Goal: Information Seeking & Learning: Learn about a topic

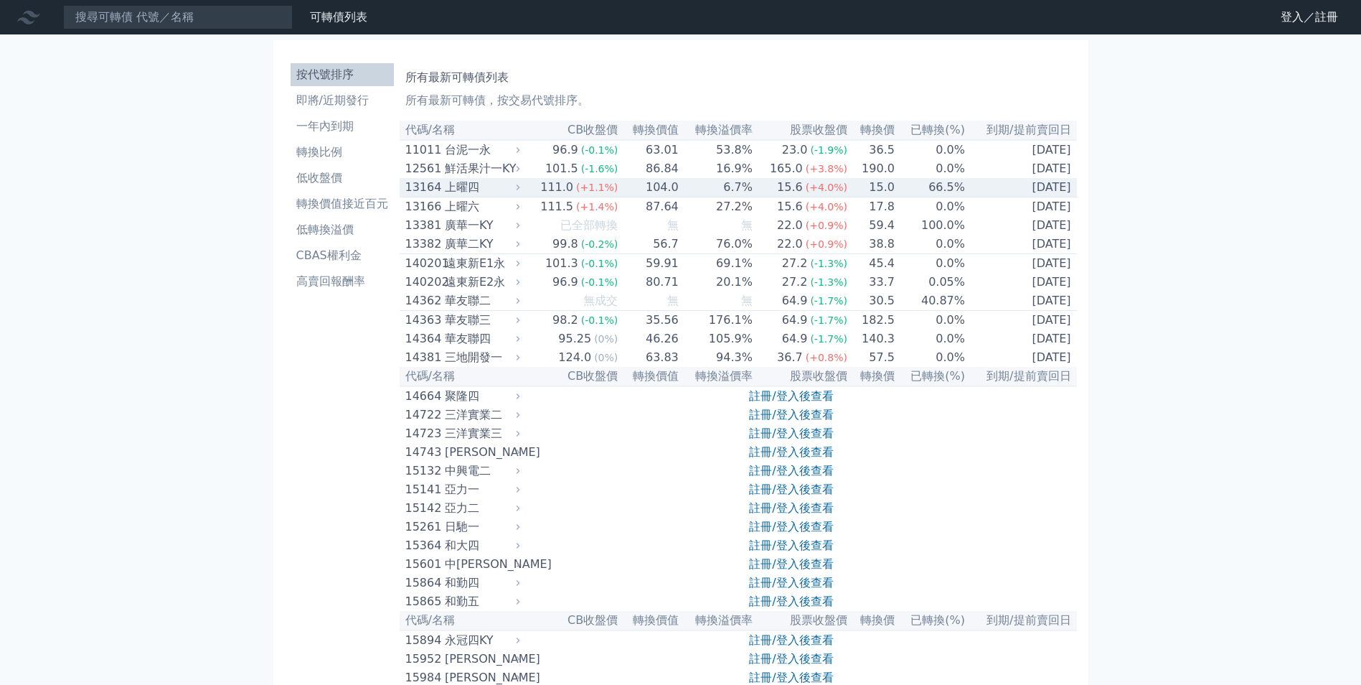
click at [523, 192] on icon at bounding box center [518, 187] width 10 height 10
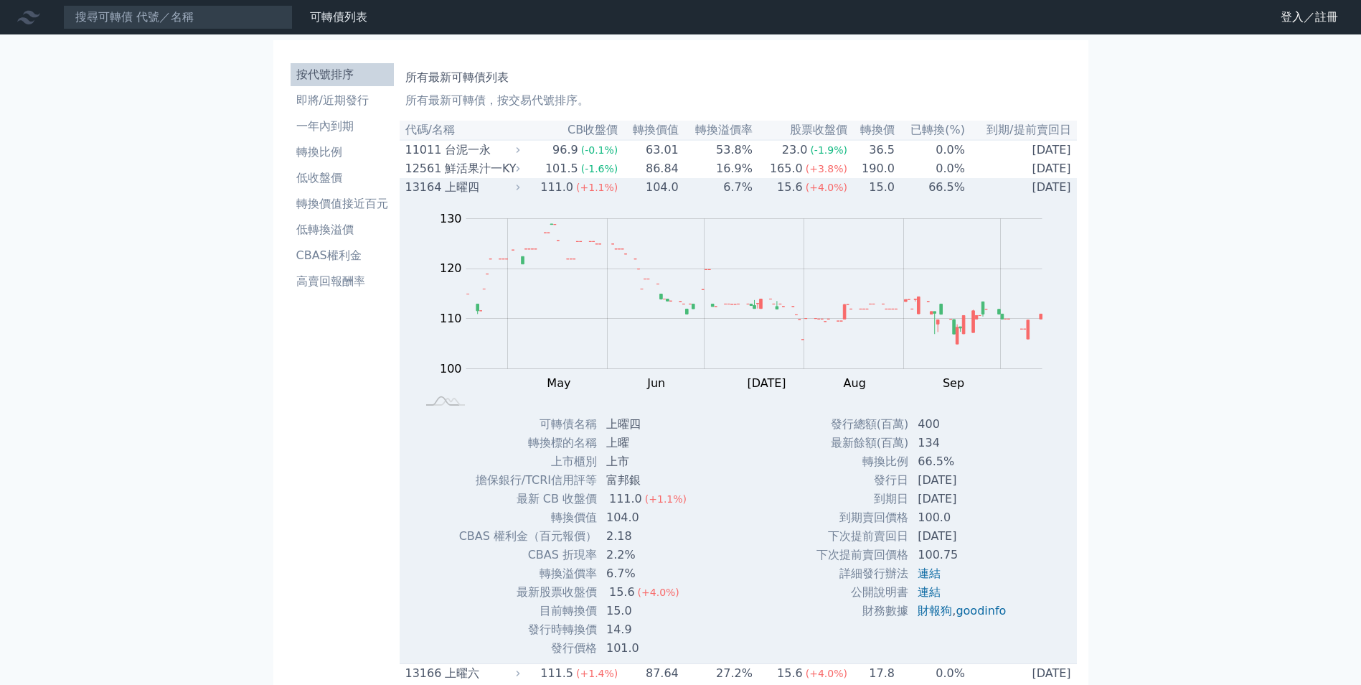
click at [523, 192] on icon at bounding box center [518, 187] width 10 height 10
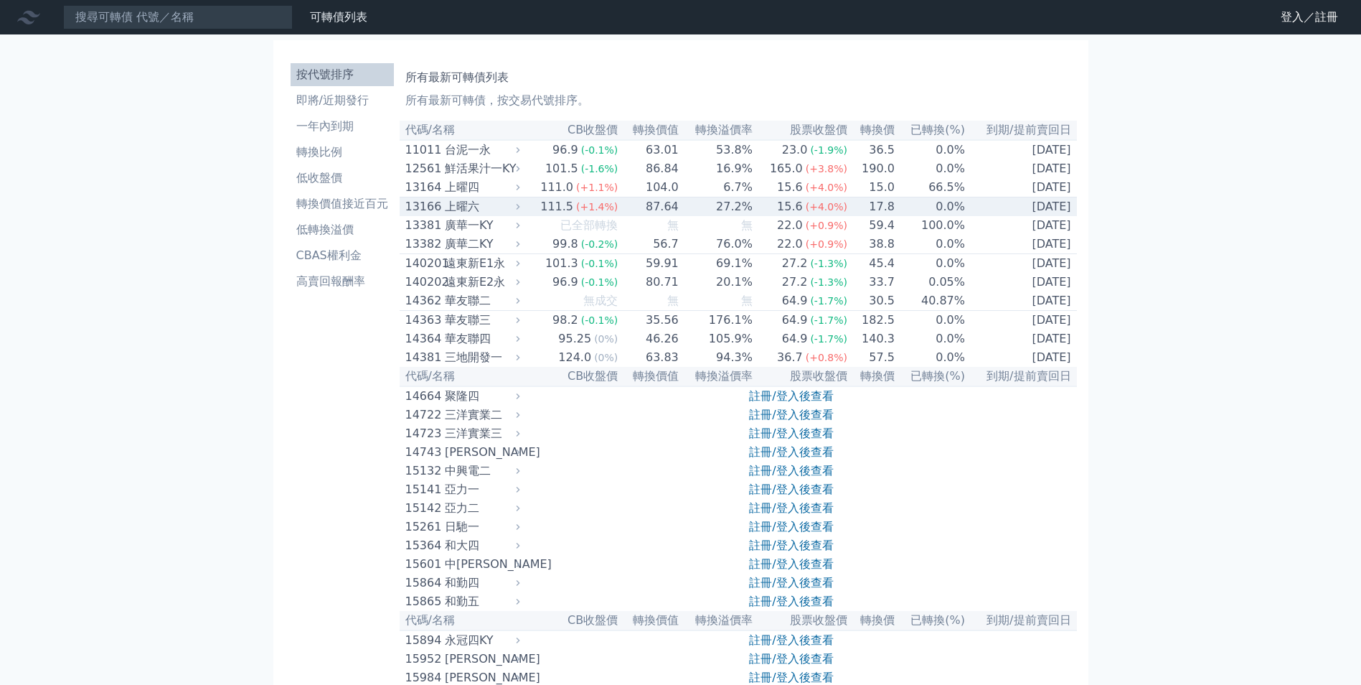
click at [523, 212] on icon at bounding box center [518, 207] width 10 height 10
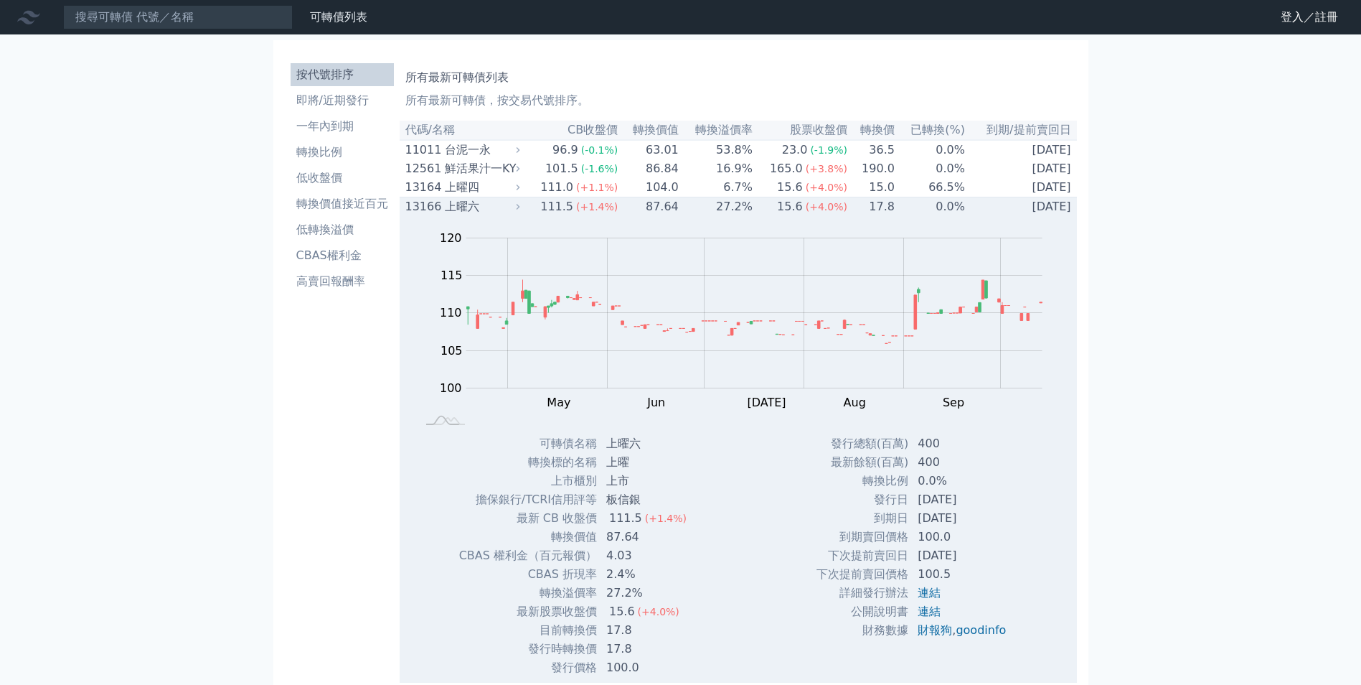
click at [523, 212] on icon at bounding box center [518, 207] width 10 height 10
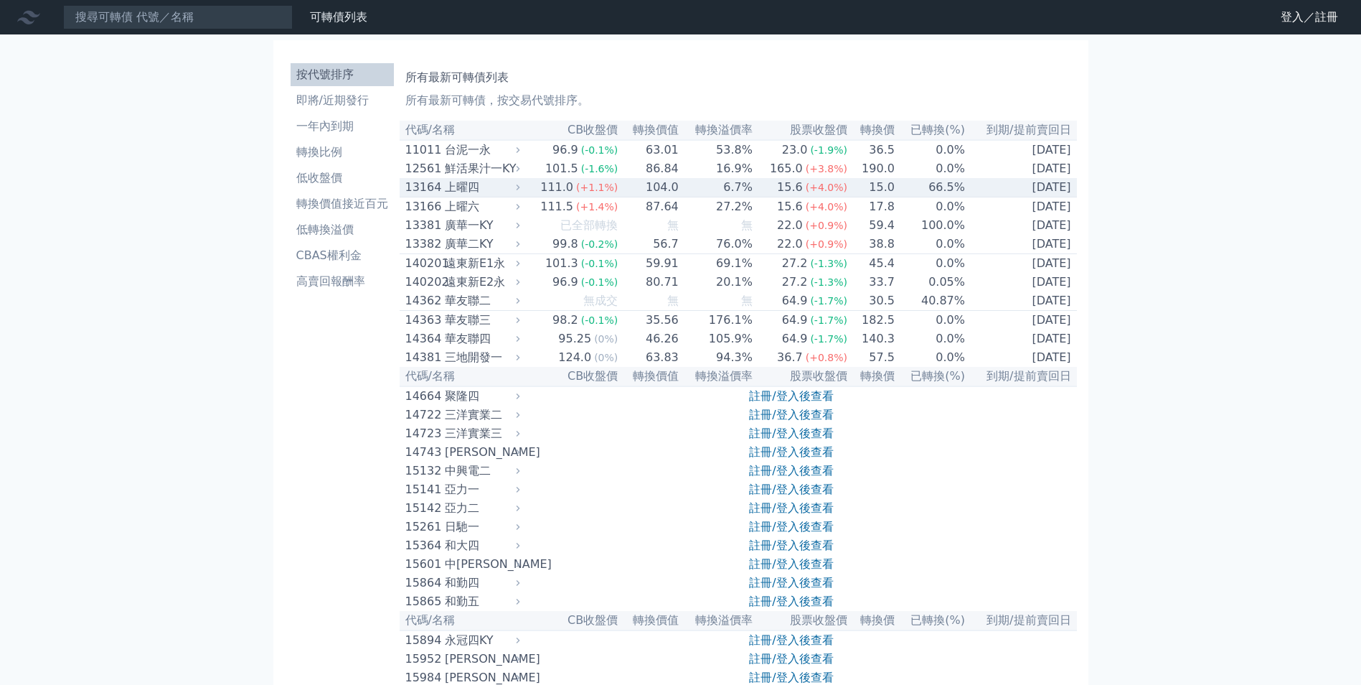
click at [523, 192] on icon at bounding box center [518, 187] width 10 height 10
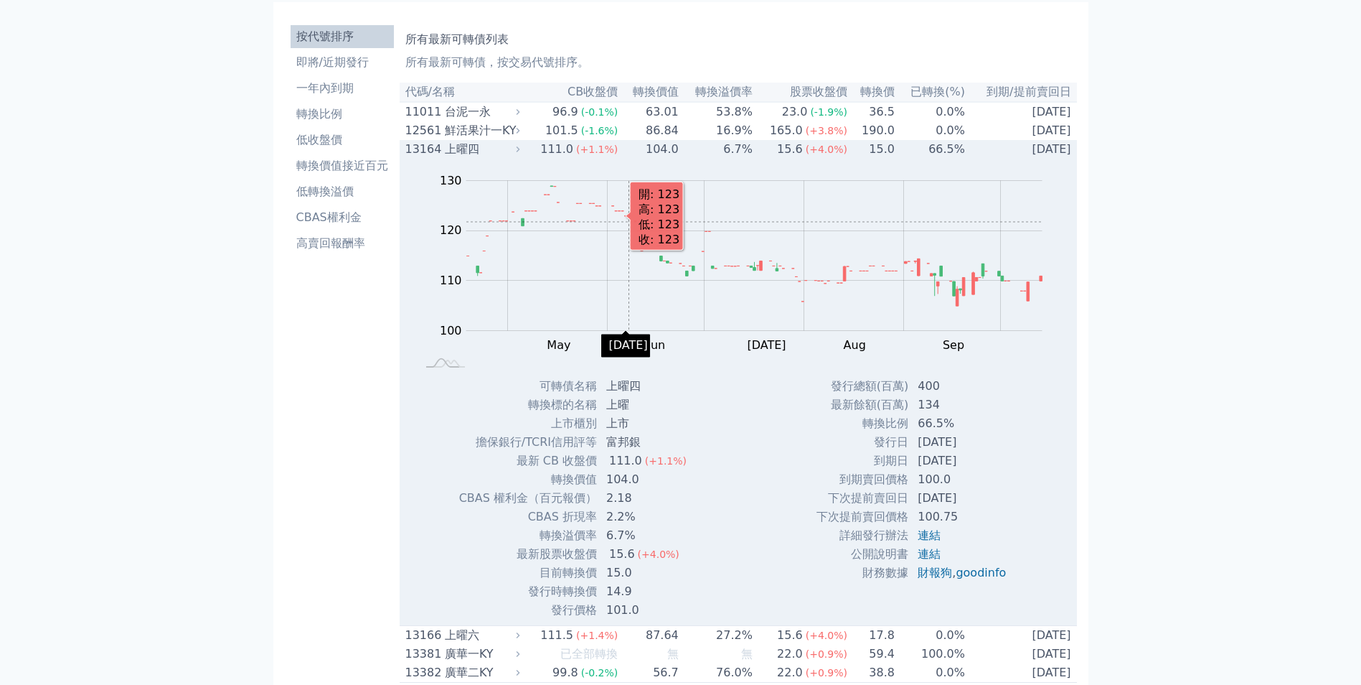
scroll to position [72, 0]
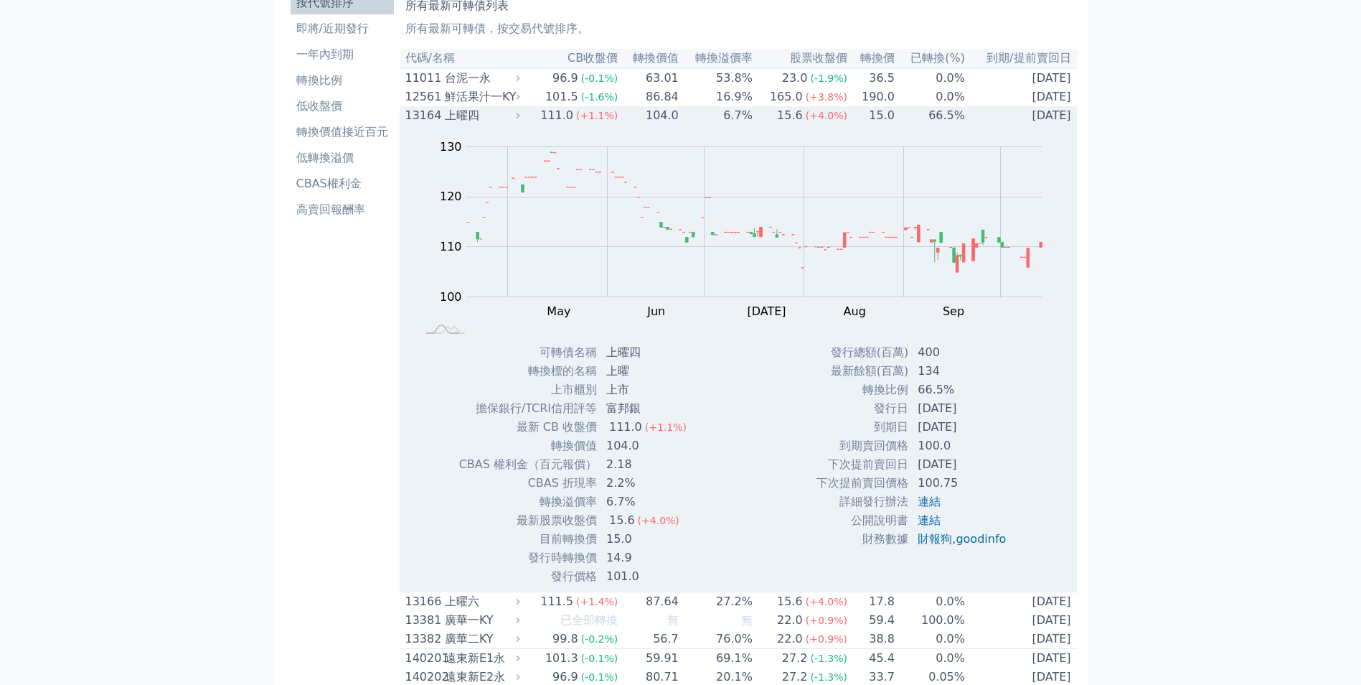
click at [523, 121] on icon at bounding box center [518, 116] width 10 height 10
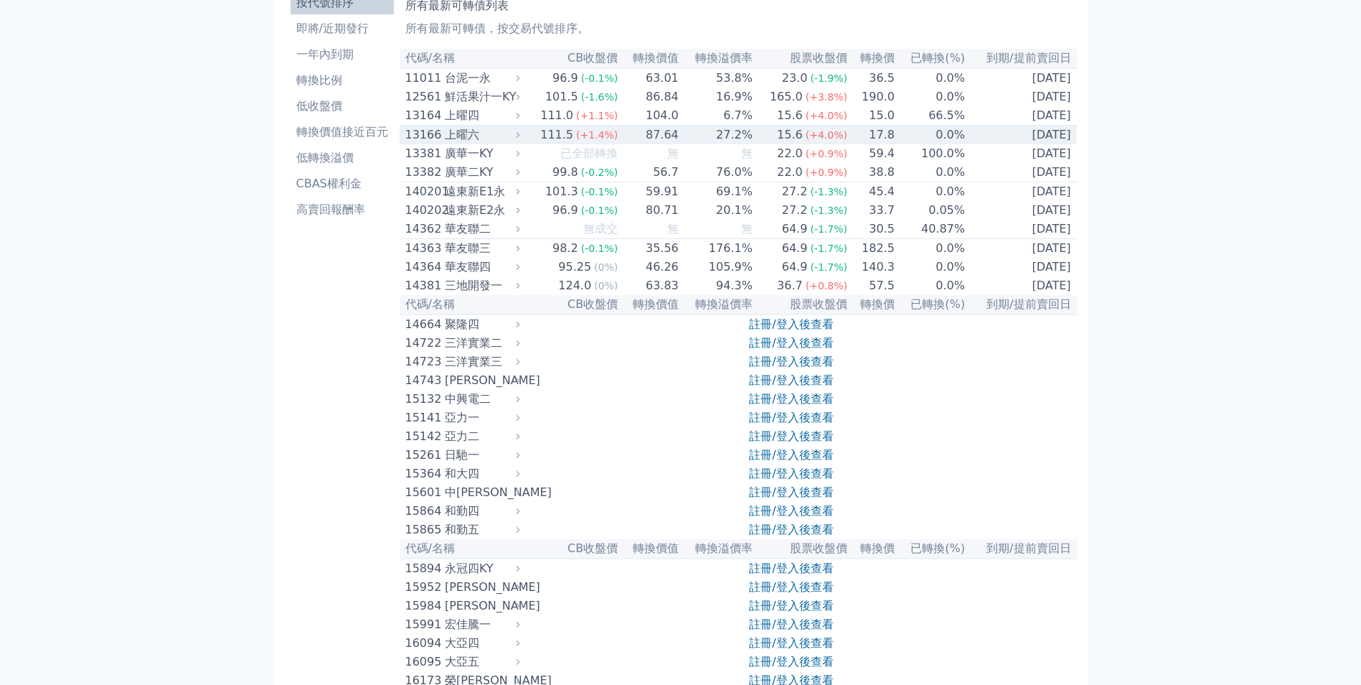
click at [523, 140] on icon at bounding box center [518, 135] width 10 height 10
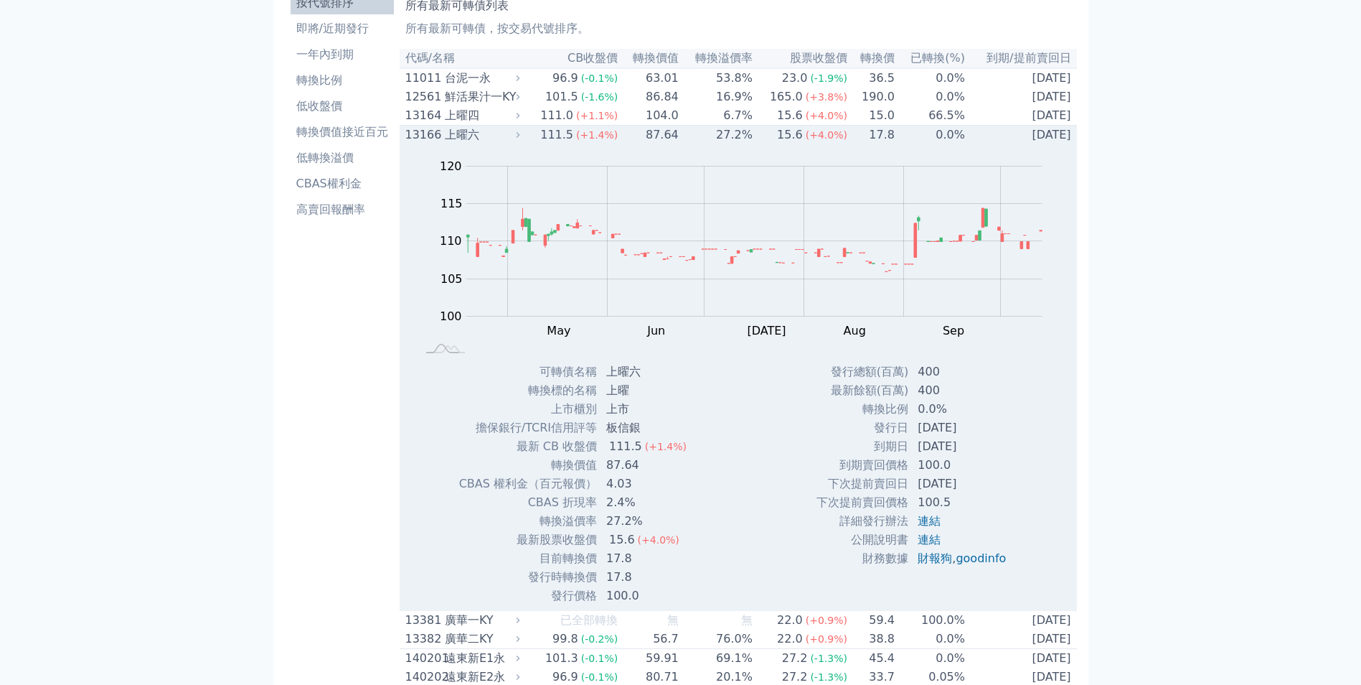
drag, startPoint x: 965, startPoint y: 455, endPoint x: 911, endPoint y: 455, distance: 54.5
click at [911, 455] on td "2027-12-27" at bounding box center [963, 446] width 108 height 19
click at [521, 140] on icon at bounding box center [518, 135] width 10 height 10
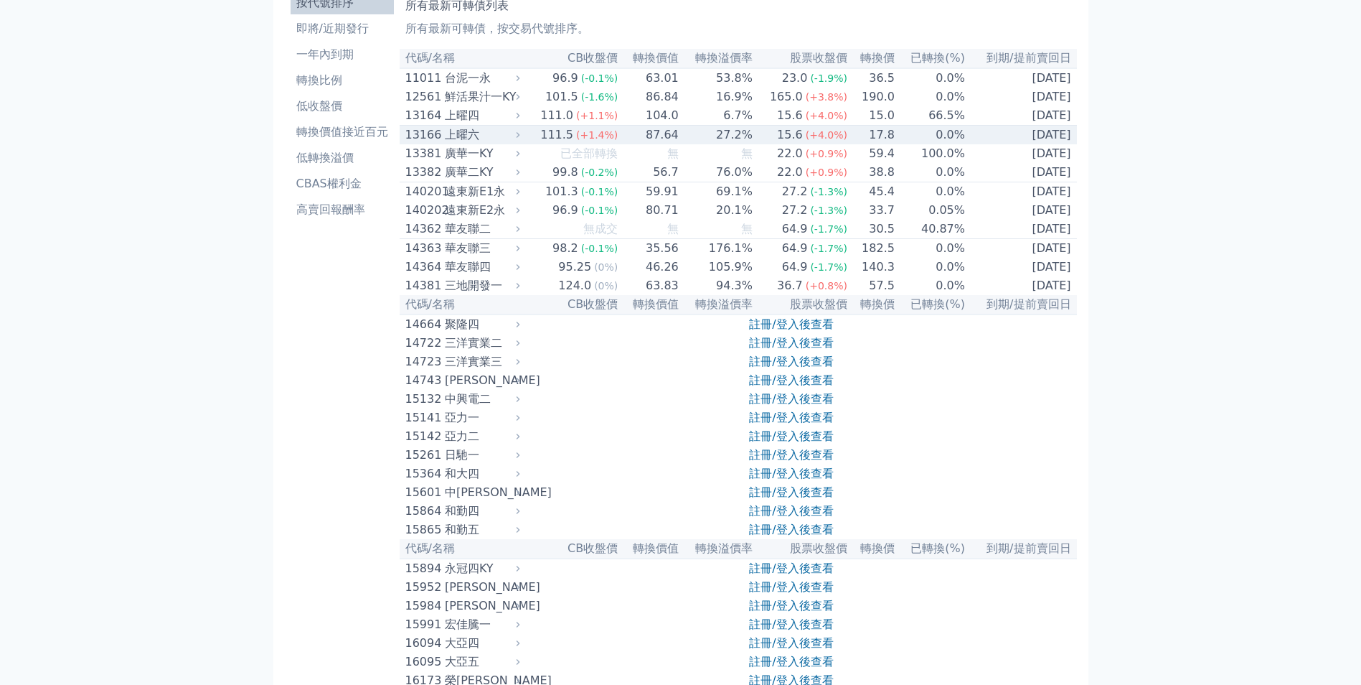
click at [522, 140] on icon at bounding box center [518, 135] width 10 height 10
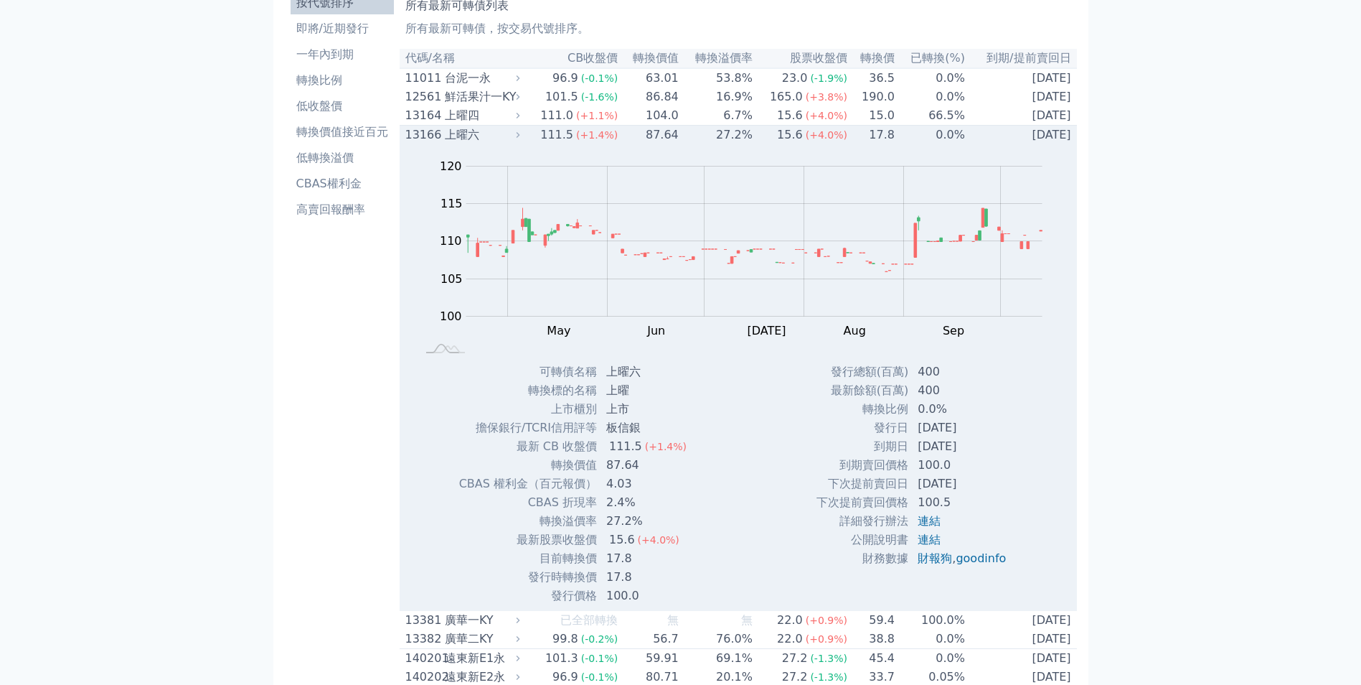
drag, startPoint x: 920, startPoint y: 457, endPoint x: 965, endPoint y: 450, distance: 45.8
click at [965, 450] on td "2027-12-27" at bounding box center [963, 446] width 108 height 19
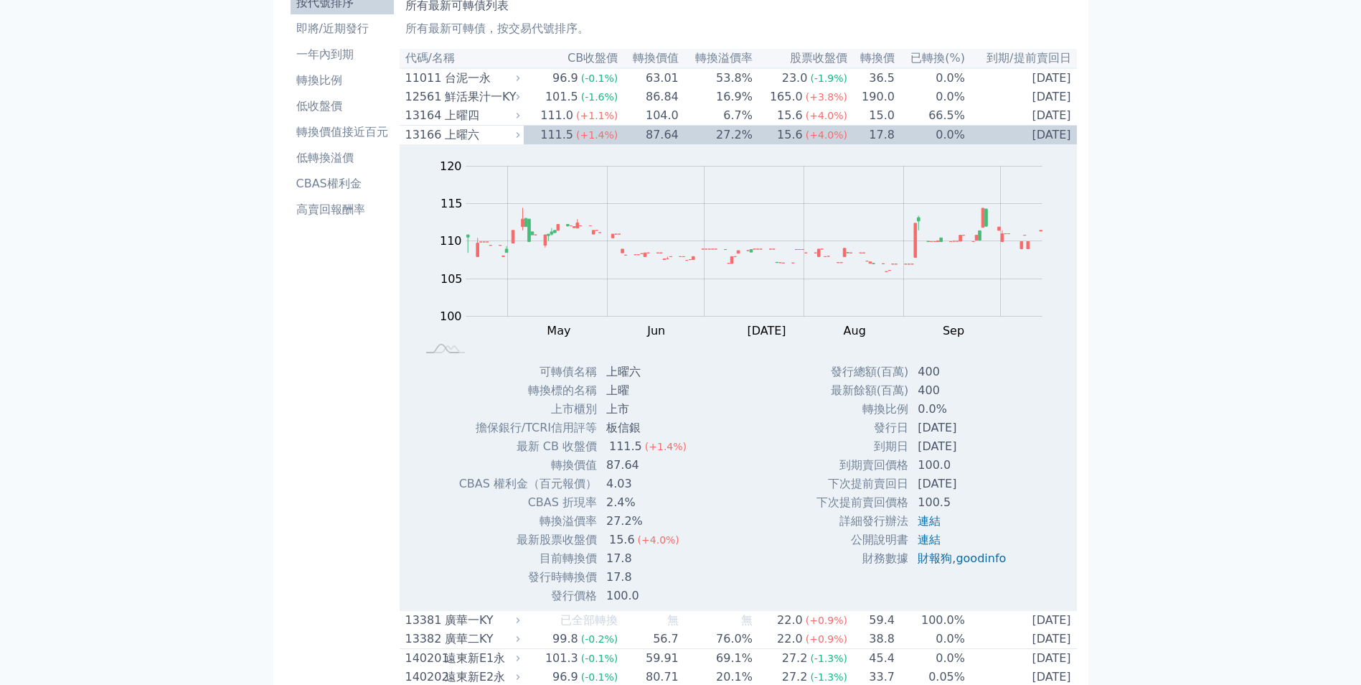
drag, startPoint x: 965, startPoint y: 450, endPoint x: 981, endPoint y: 461, distance: 19.1
click at [980, 456] on td "2027-12-27" at bounding box center [963, 446] width 108 height 19
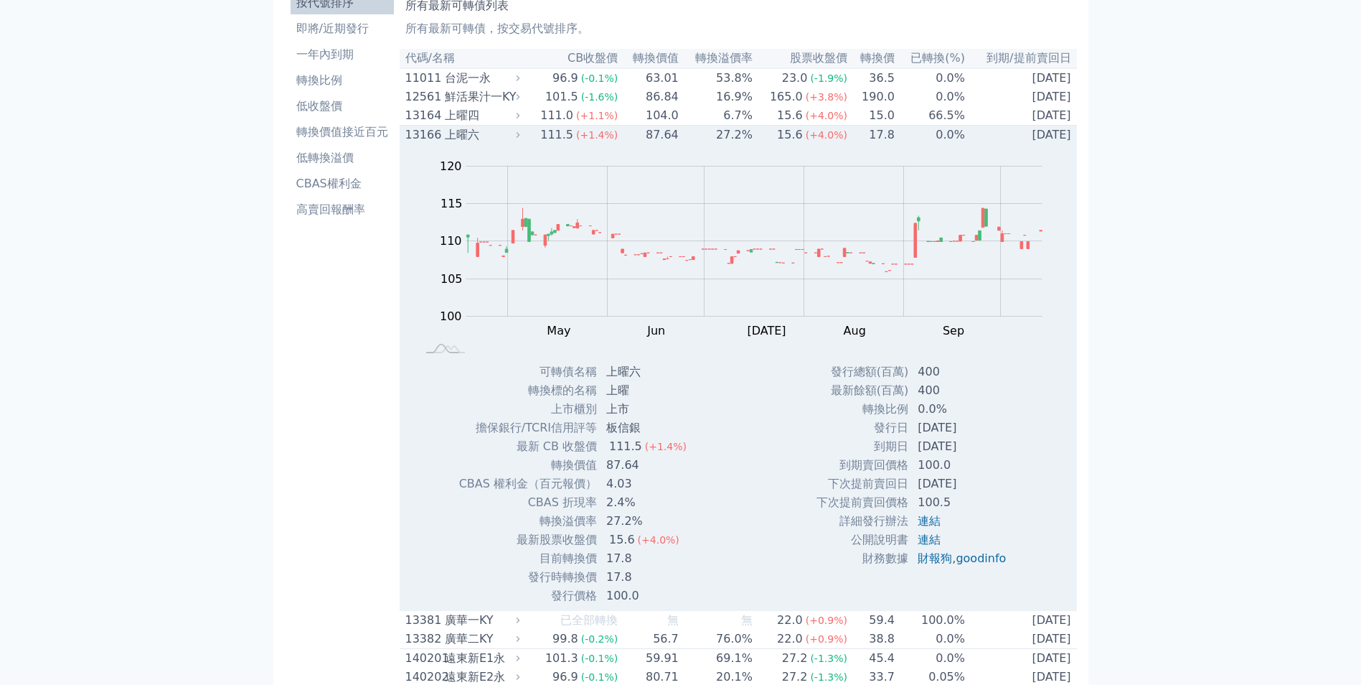
click at [520, 138] on icon at bounding box center [519, 135] width 4 height 6
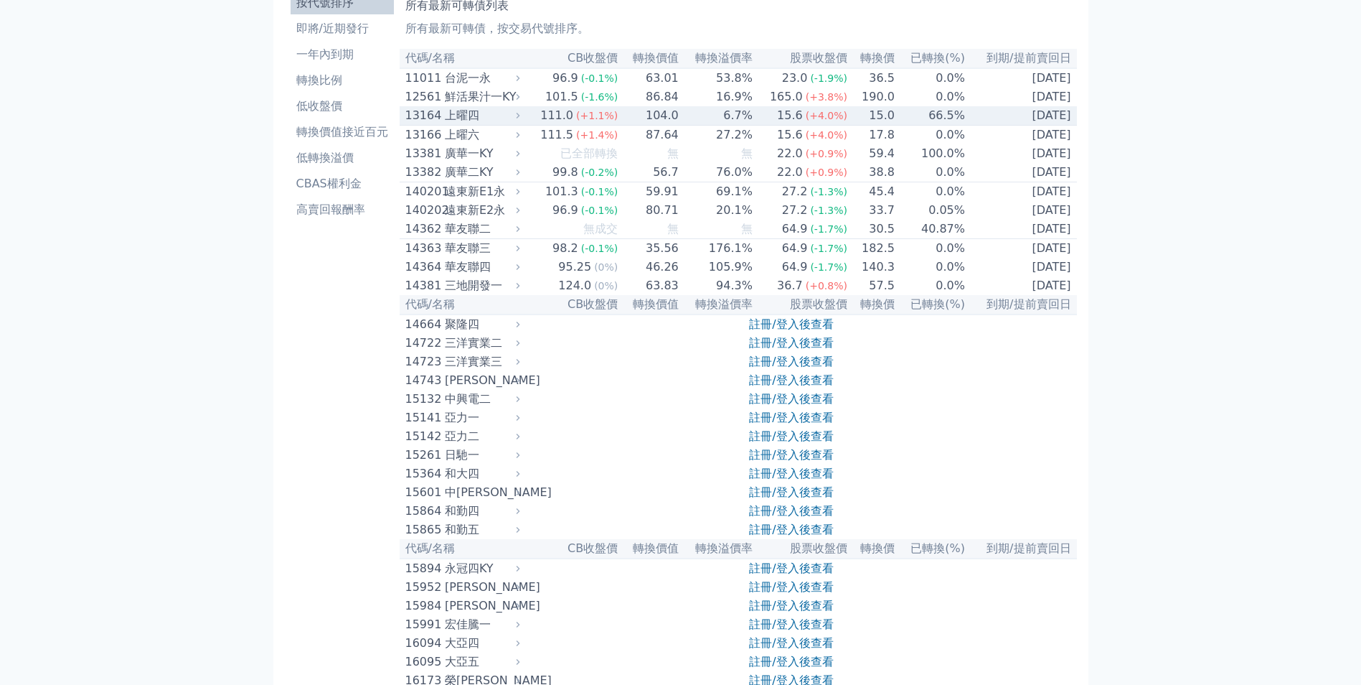
click at [523, 121] on icon at bounding box center [518, 116] width 10 height 10
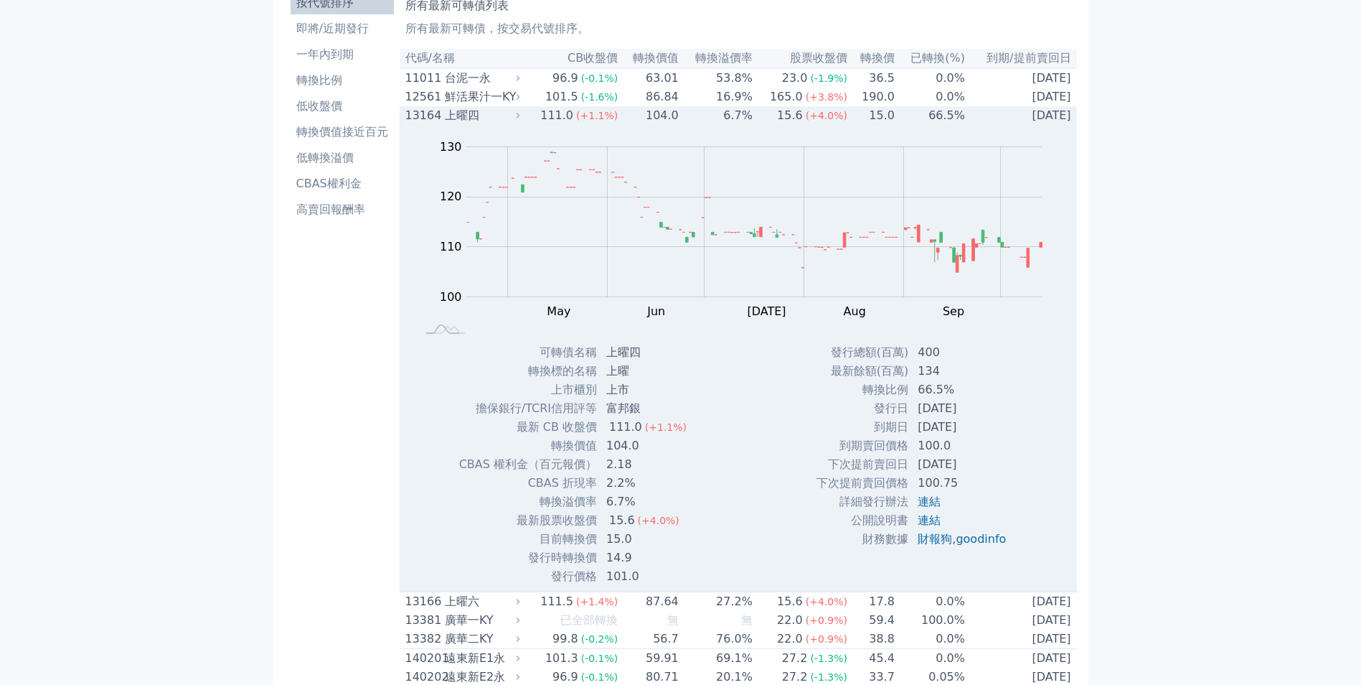
click at [523, 118] on icon at bounding box center [518, 116] width 10 height 10
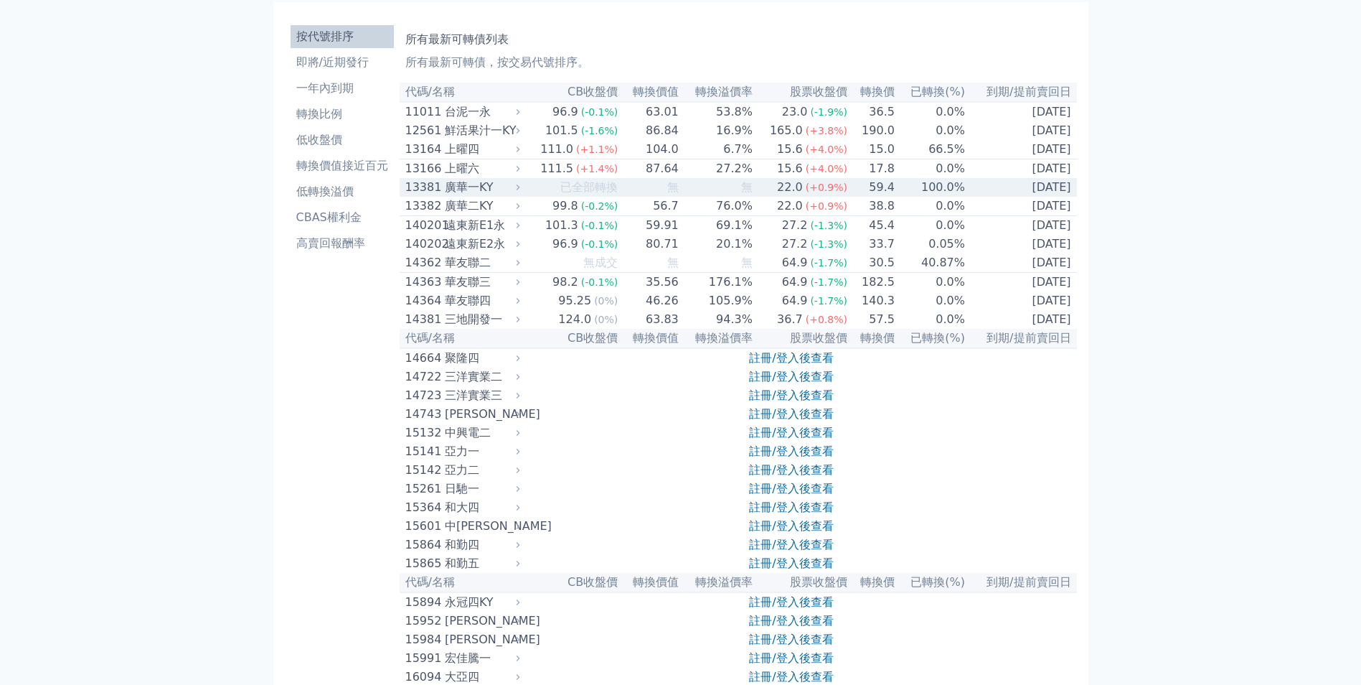
scroll to position [0, 0]
